Goal: Communication & Community: Answer question/provide support

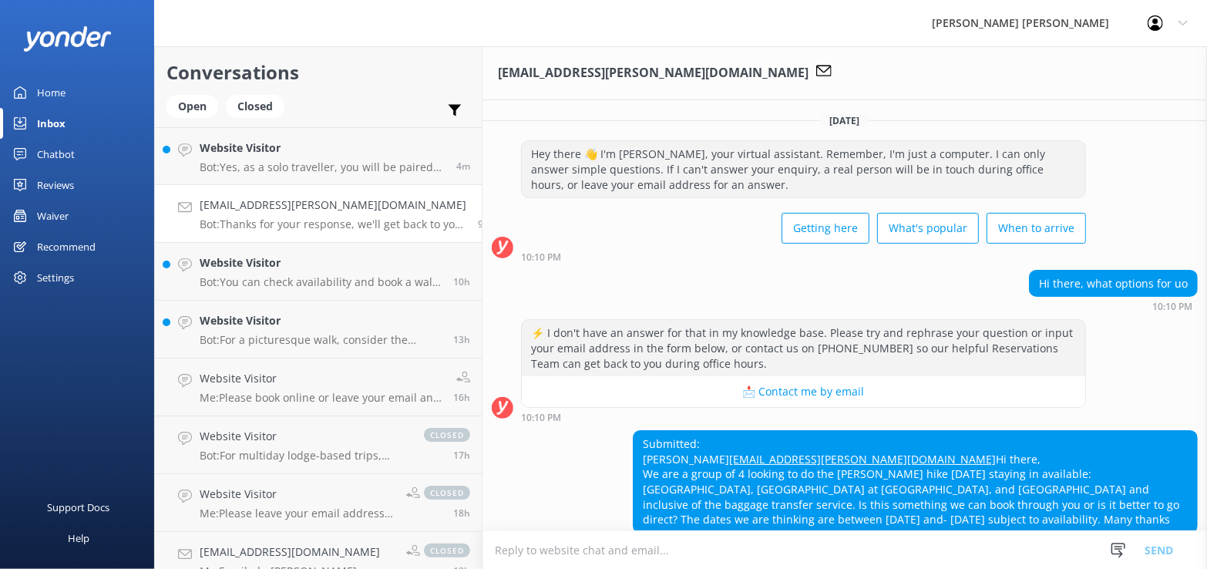
scroll to position [102, 0]
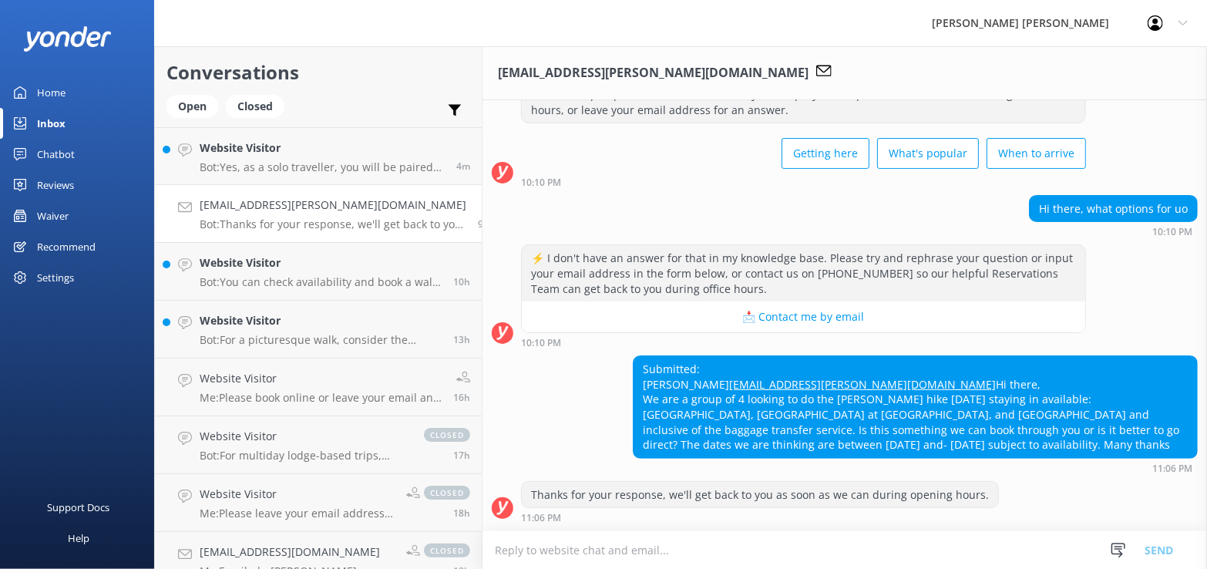
click at [42, 120] on div "Inbox" at bounding box center [51, 123] width 29 height 31
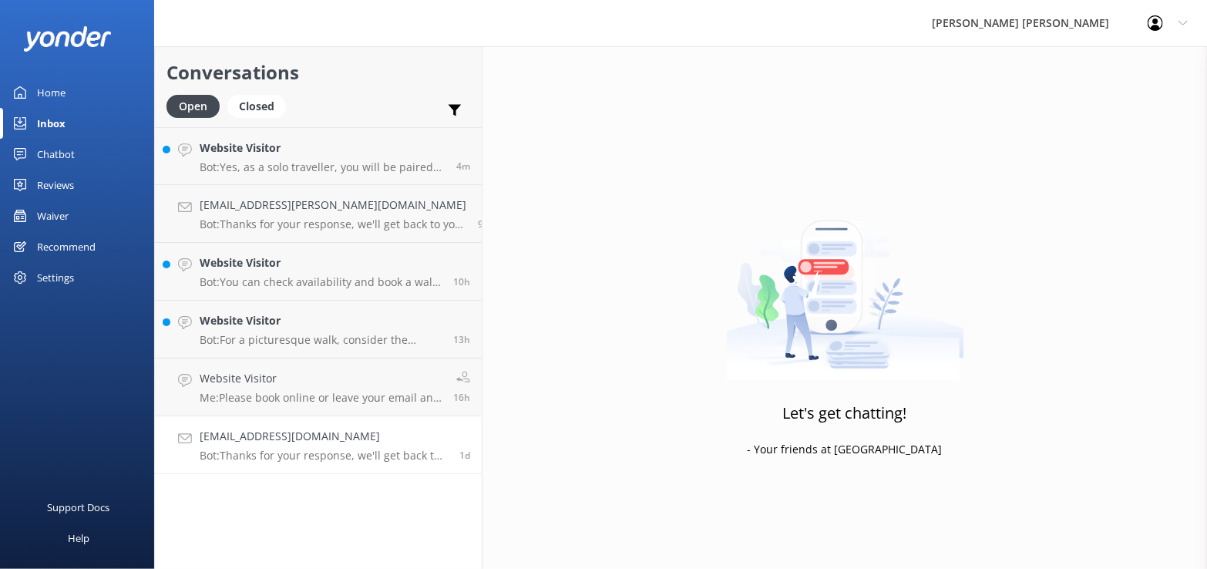
click at [290, 434] on h4 "[EMAIL_ADDRESS][DOMAIN_NAME]" at bounding box center [324, 436] width 248 height 17
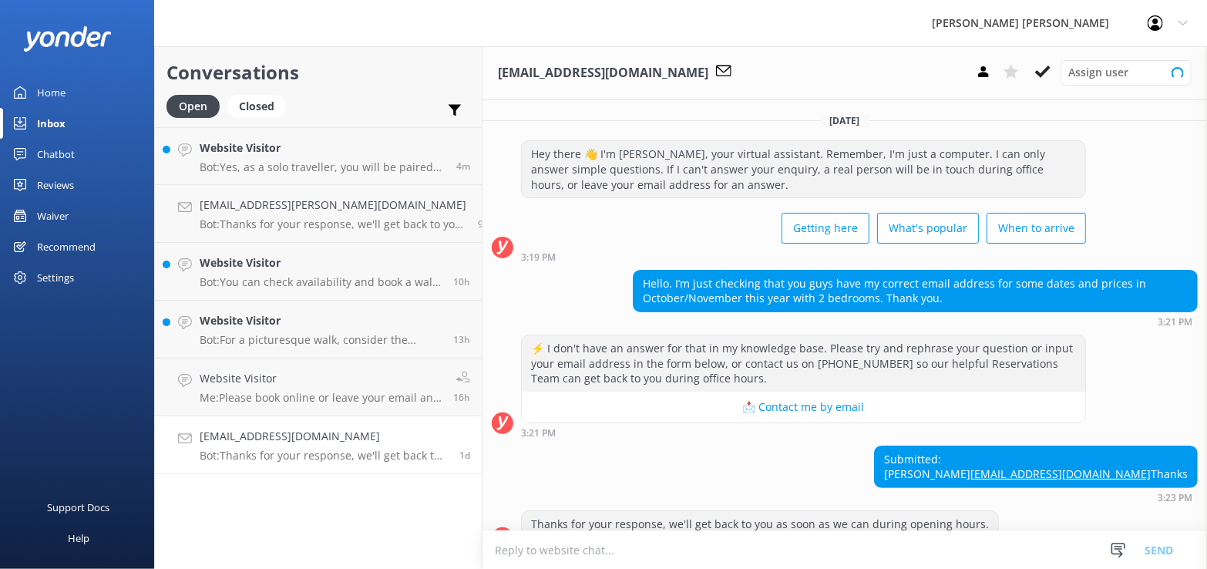
scroll to position [57, 0]
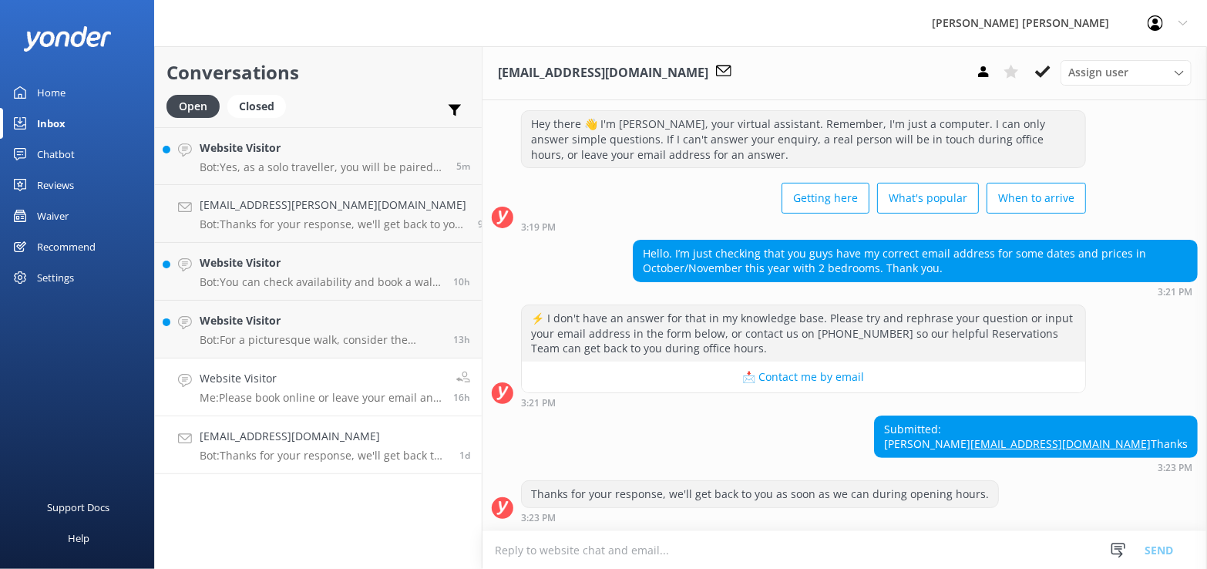
click at [270, 388] on div "Website Visitor Me: Please book online or leave your email and we can send you …" at bounding box center [321, 387] width 242 height 34
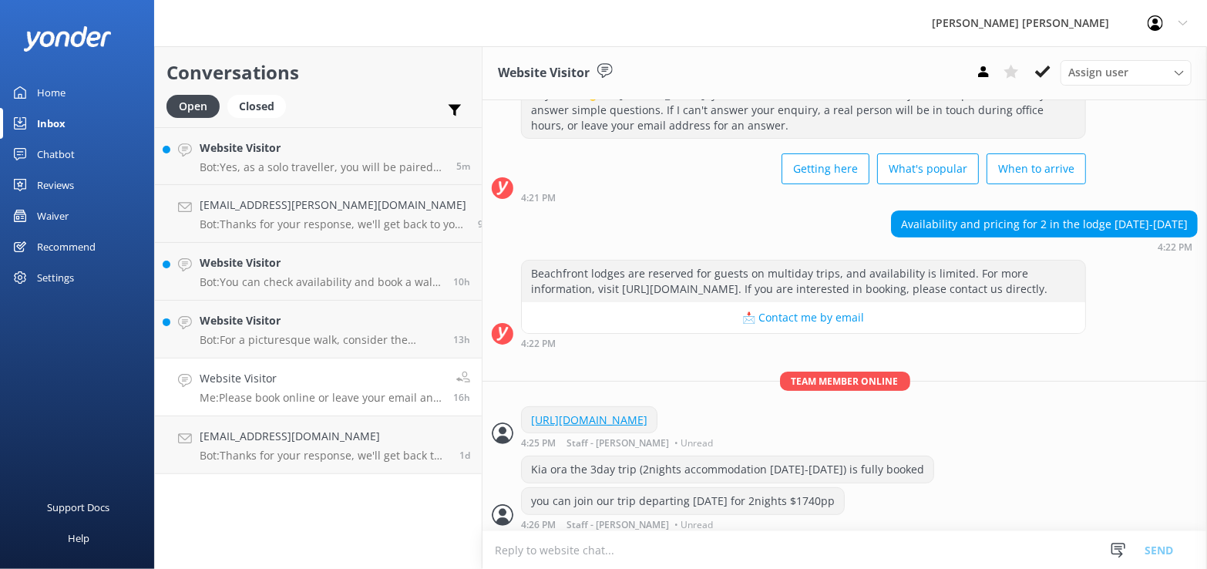
scroll to position [127, 0]
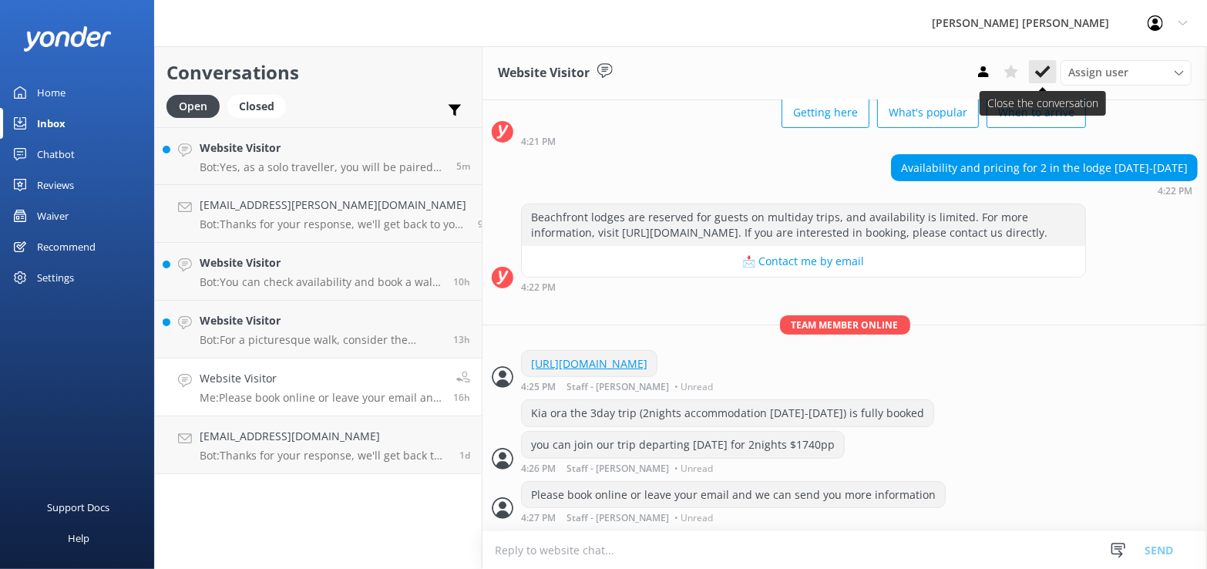
click at [1037, 76] on icon at bounding box center [1042, 71] width 15 height 15
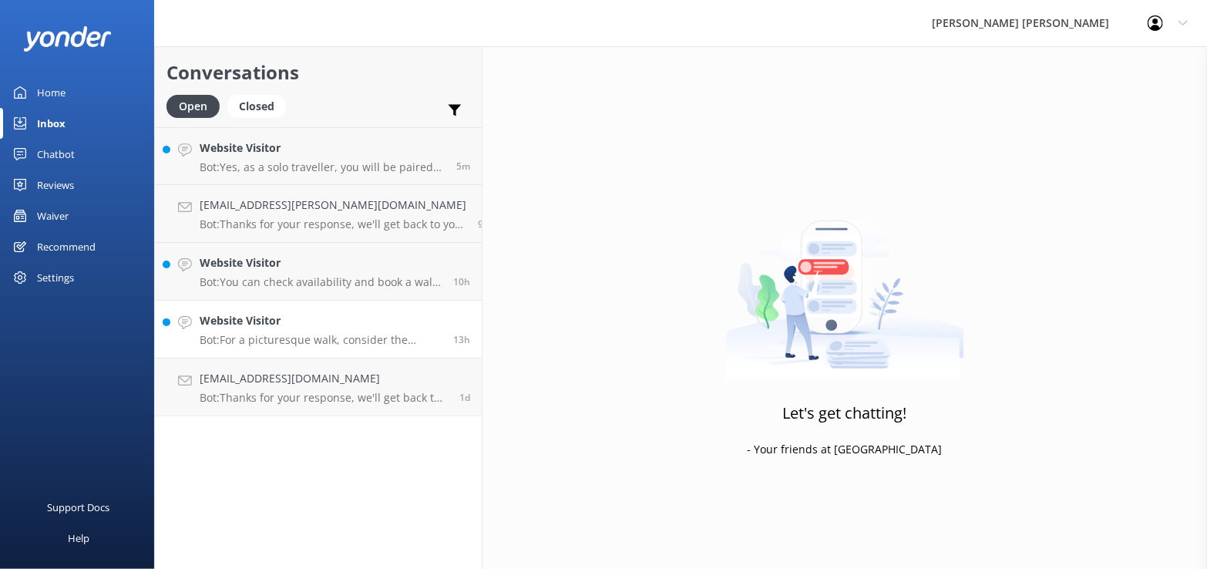
drag, startPoint x: 242, startPoint y: 323, endPoint x: 253, endPoint y: 322, distance: 10.8
click at [242, 323] on h4 "Website Visitor" at bounding box center [321, 320] width 242 height 17
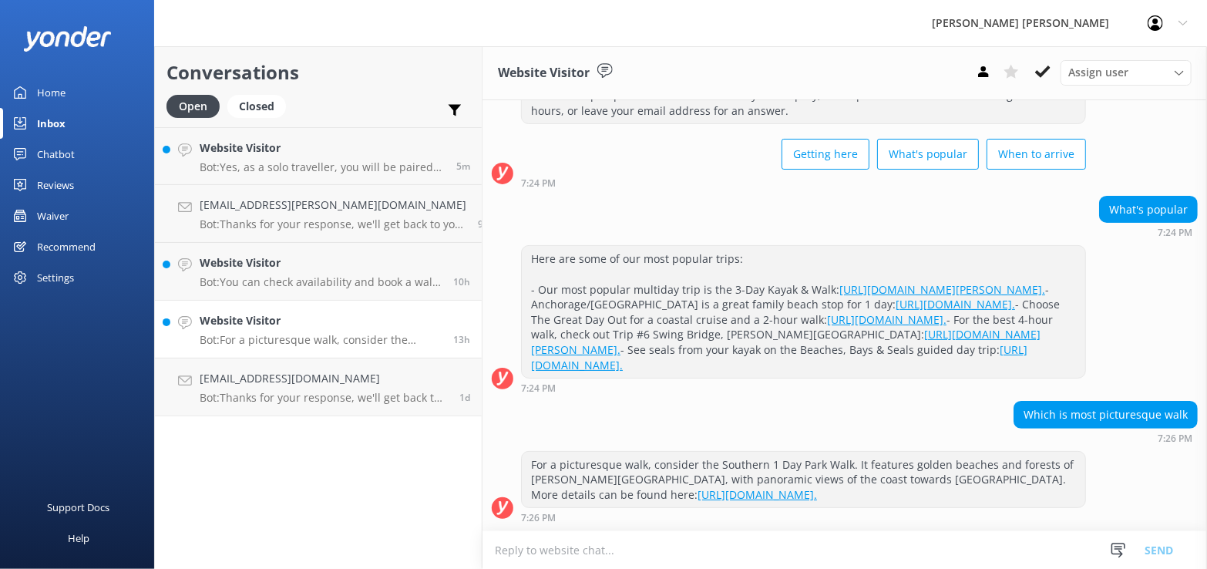
scroll to position [132, 0]
click at [1046, 66] on icon at bounding box center [1042, 71] width 15 height 15
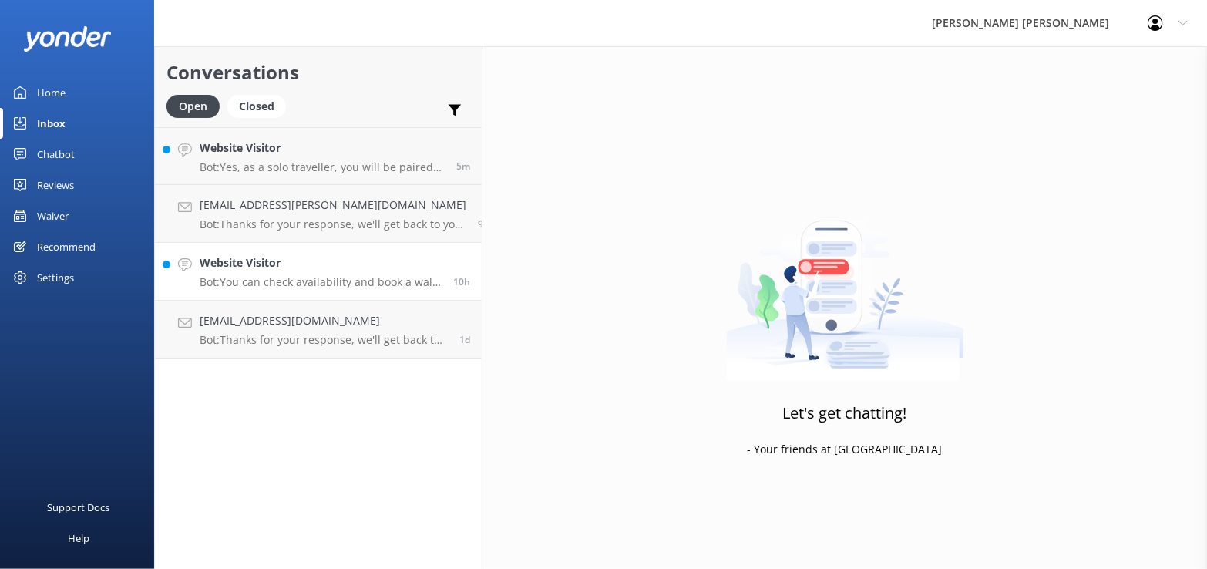
click at [254, 267] on h4 "Website Visitor" at bounding box center [321, 262] width 242 height 17
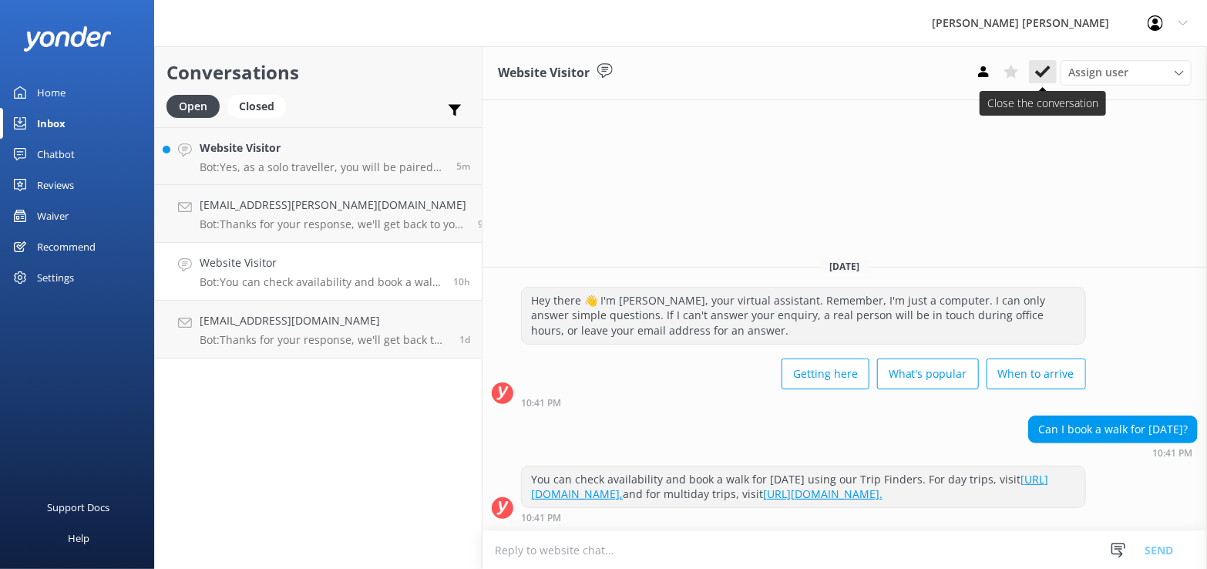
click at [1039, 76] on icon at bounding box center [1042, 71] width 15 height 15
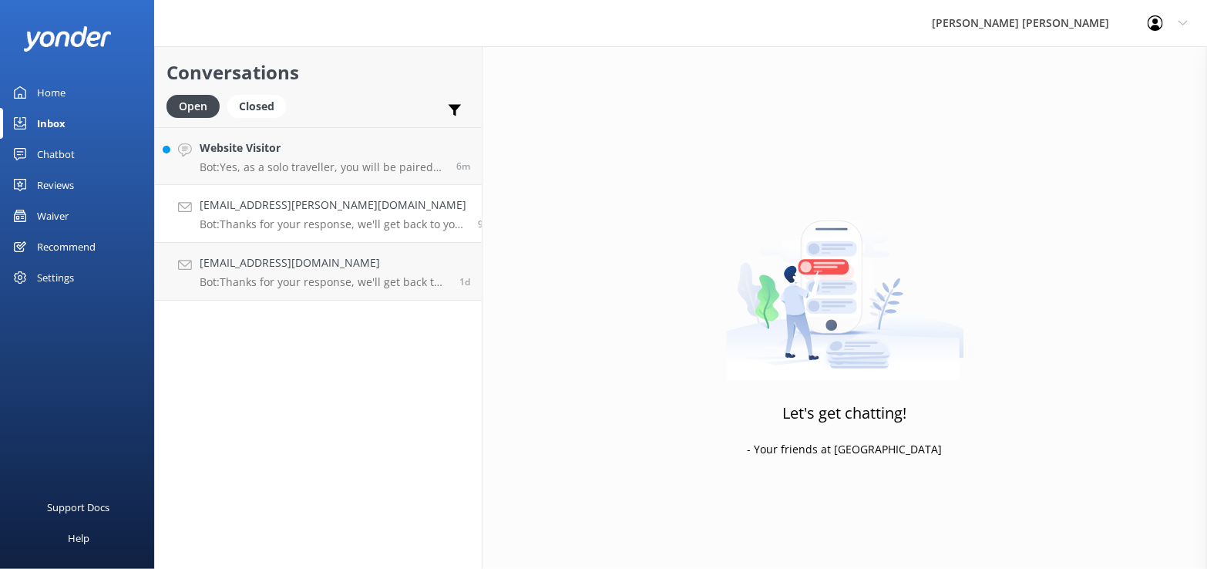
click at [320, 207] on h4 "[EMAIL_ADDRESS][PERSON_NAME][DOMAIN_NAME]" at bounding box center [333, 205] width 267 height 17
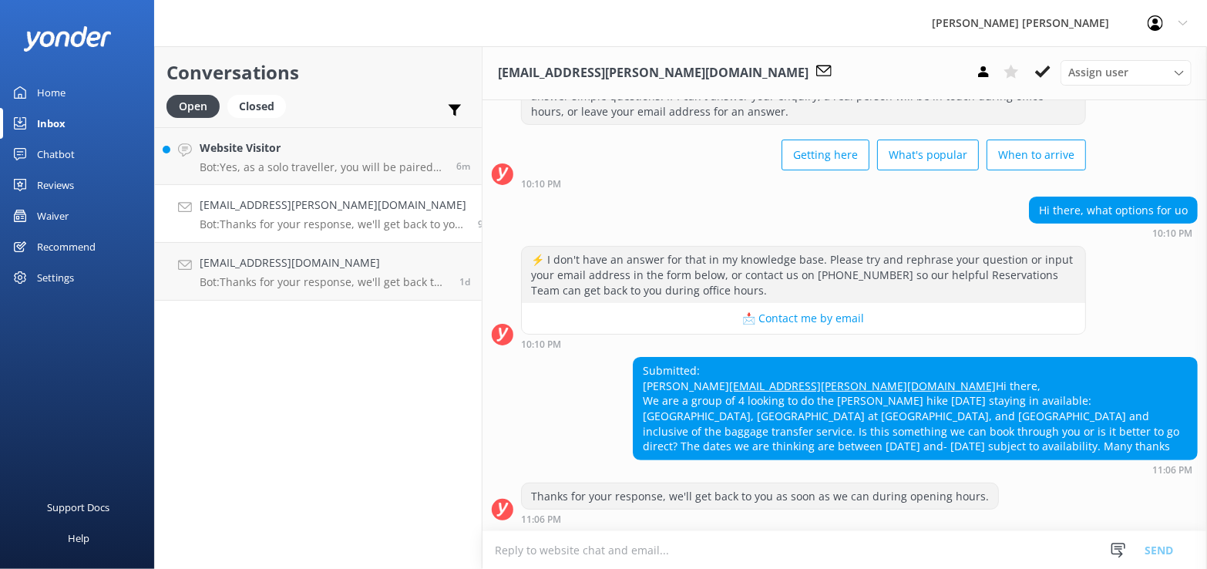
scroll to position [102, 0]
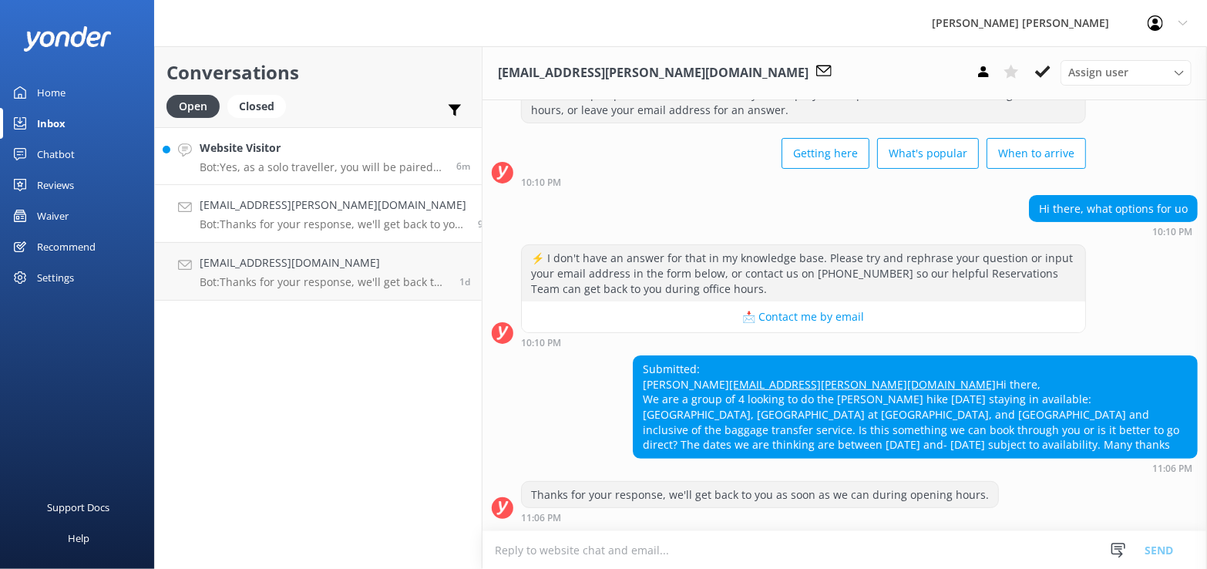
click at [298, 160] on p "Bot: Yes, as a solo traveller, you will be paired with another guest or with th…" at bounding box center [322, 167] width 245 height 14
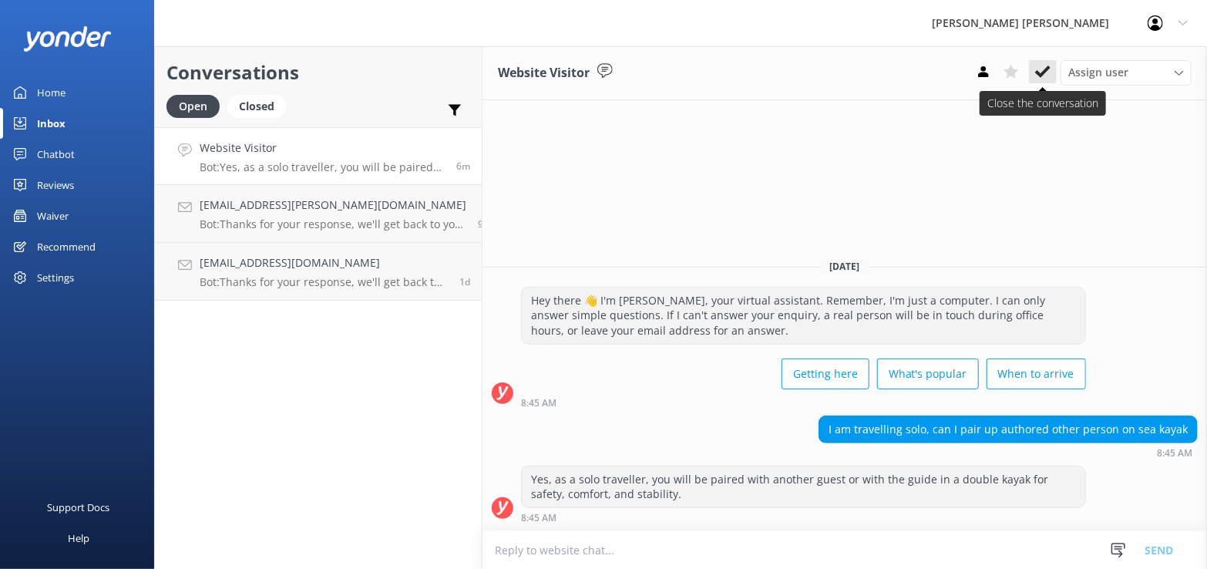
click at [1038, 76] on icon at bounding box center [1042, 71] width 15 height 15
